Goal: Check status: Check status

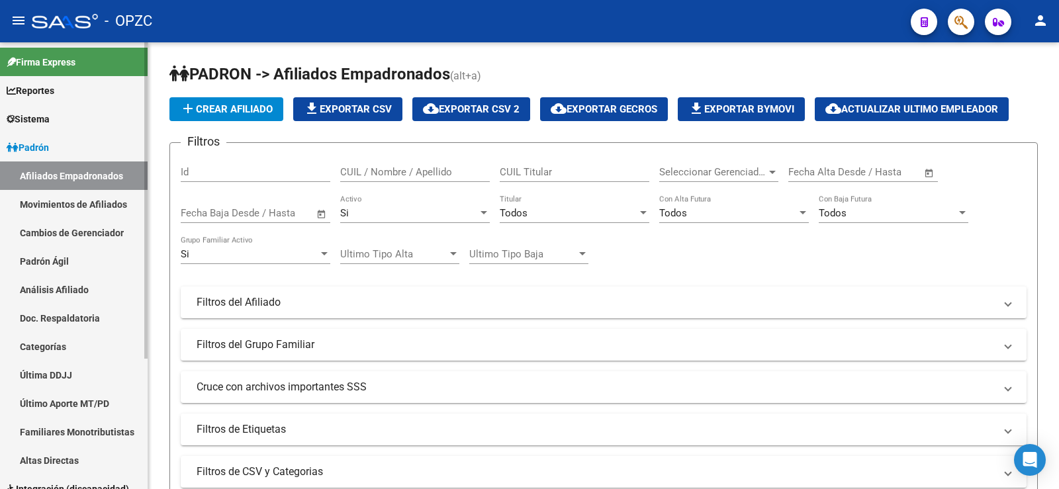
click at [69, 284] on link "Análisis Afiliado" at bounding box center [74, 289] width 148 height 28
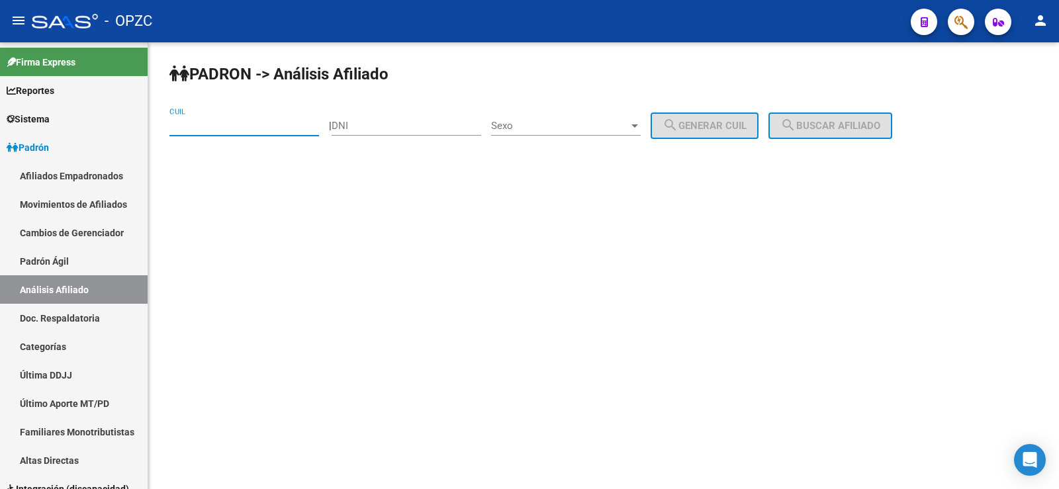
click at [212, 123] on input "CUIL" at bounding box center [244, 126] width 150 height 12
type input "23-37845790-4"
click at [842, 130] on span "search Buscar afiliado" at bounding box center [830, 126] width 100 height 12
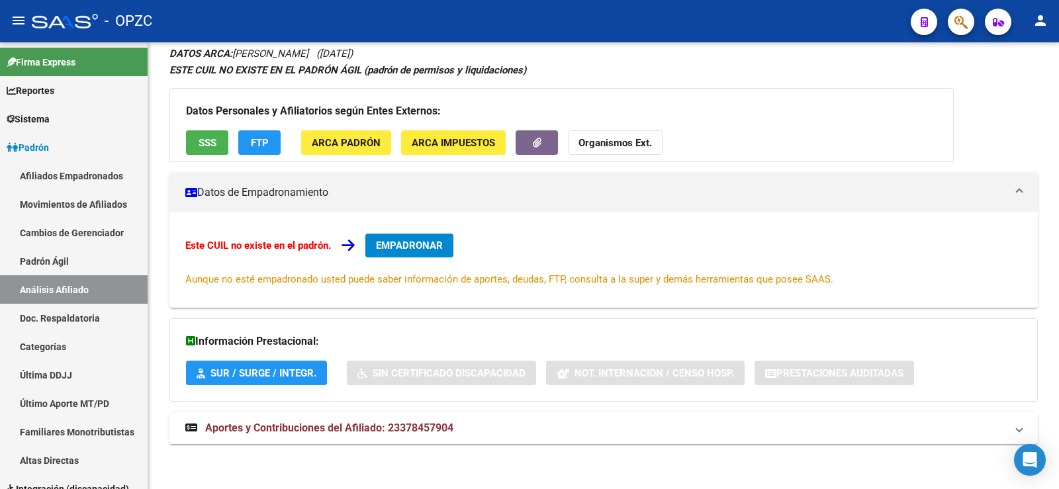
scroll to position [105, 0]
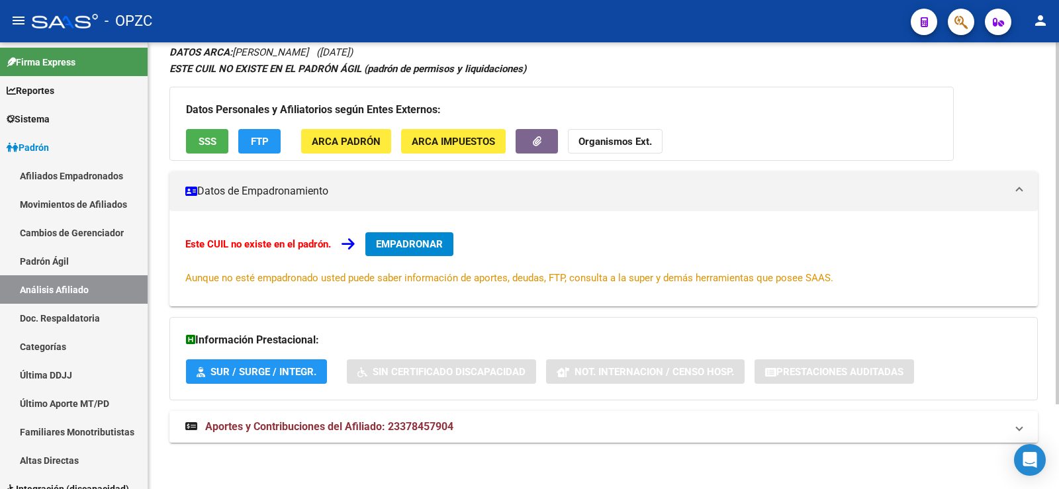
click at [413, 423] on span "Aportes y Contribuciones del Afiliado: 23378457904" at bounding box center [329, 426] width 248 height 13
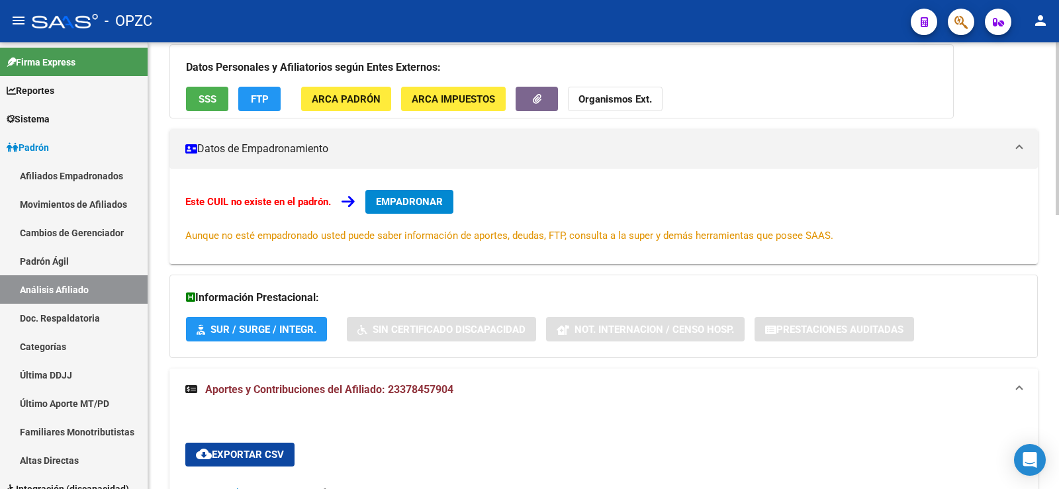
scroll to position [0, 0]
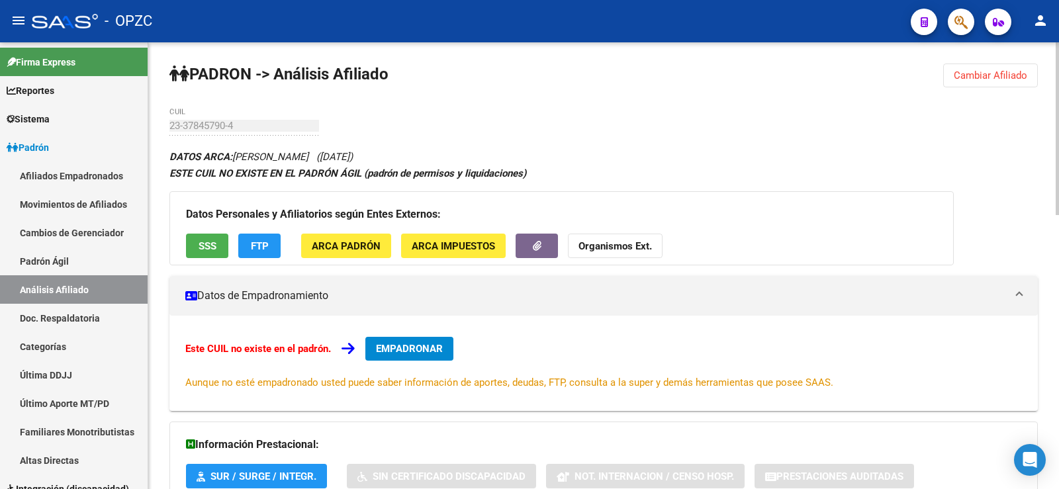
click at [622, 167] on div "ESTE CUIL NO EXISTE EN EL PADRÓN ÁGIL (padrón de permisos y liquidaciones)" at bounding box center [603, 173] width 868 height 15
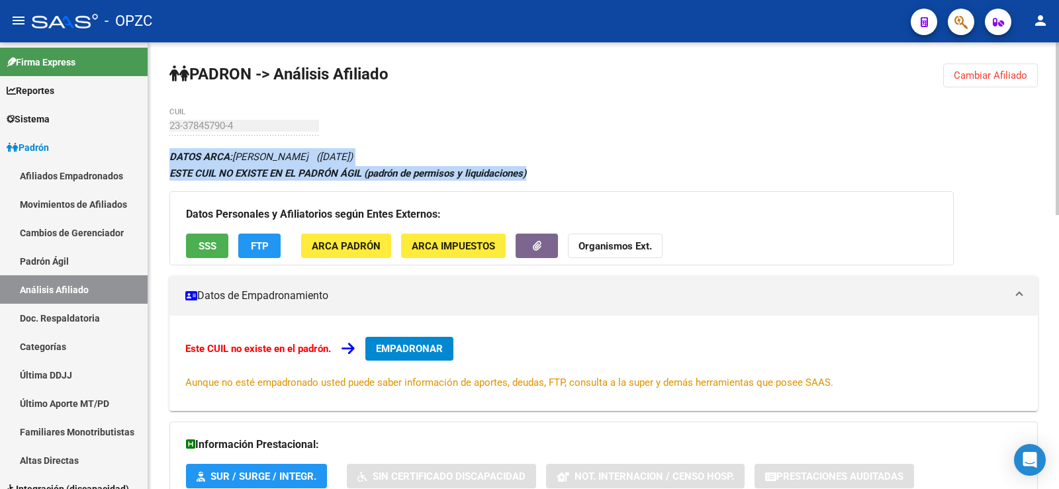
drag, startPoint x: 533, startPoint y: 175, endPoint x: 169, endPoint y: 156, distance: 365.0
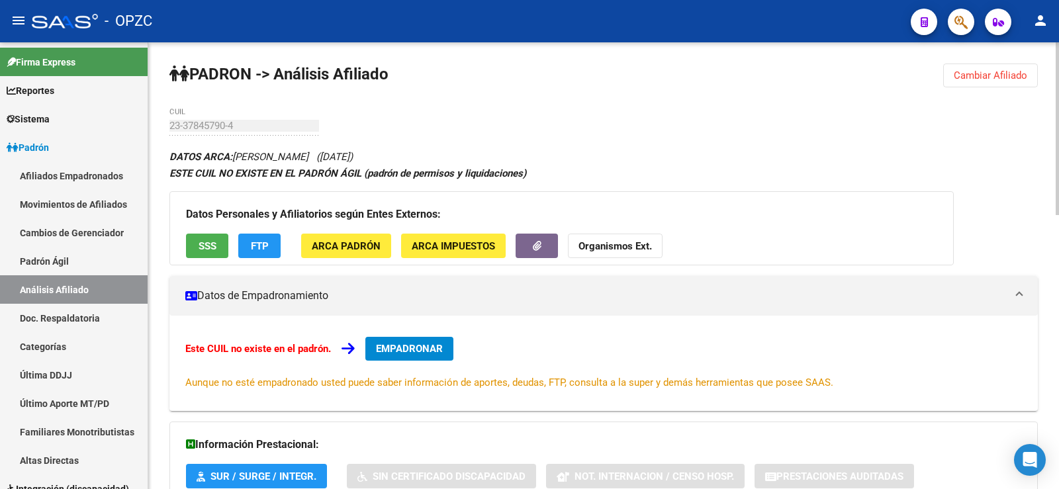
click at [85, 179] on link "Afiliados Empadronados" at bounding box center [74, 175] width 148 height 28
